Goal: Information Seeking & Learning: Understand process/instructions

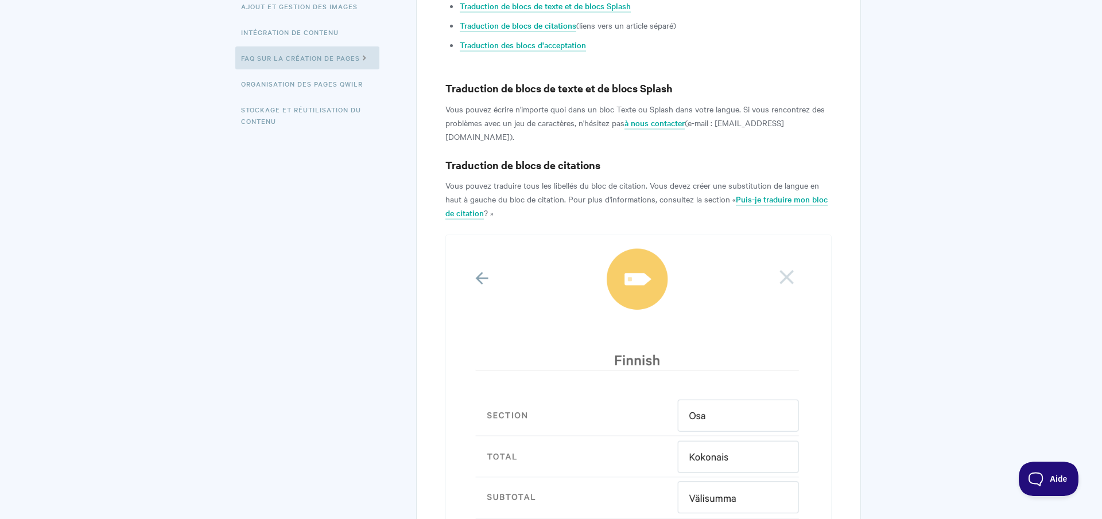
scroll to position [351, 0]
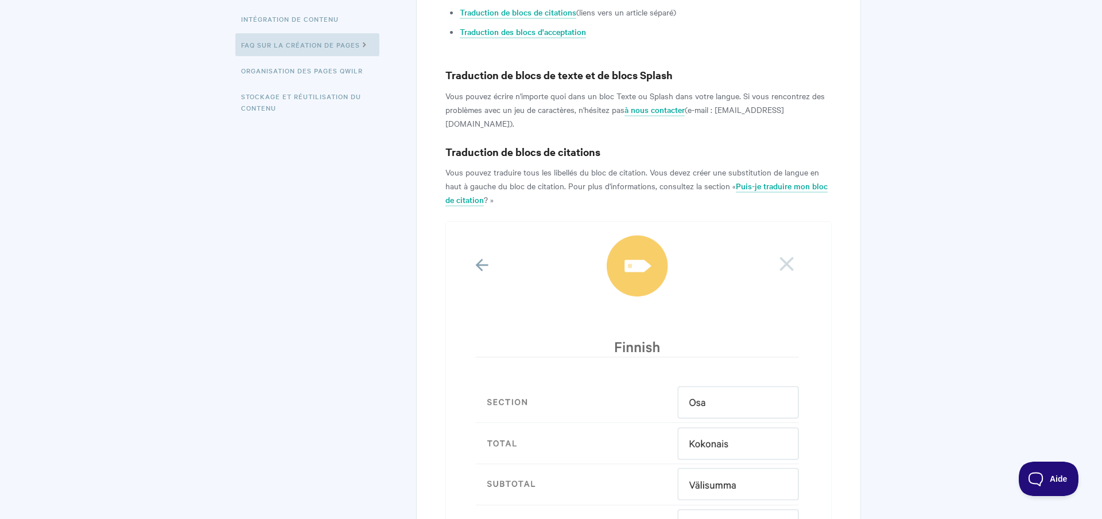
click at [770, 180] on font "Puis-je traduire mon bloc de citation" at bounding box center [636, 192] width 382 height 25
